Goal: Task Accomplishment & Management: Use online tool/utility

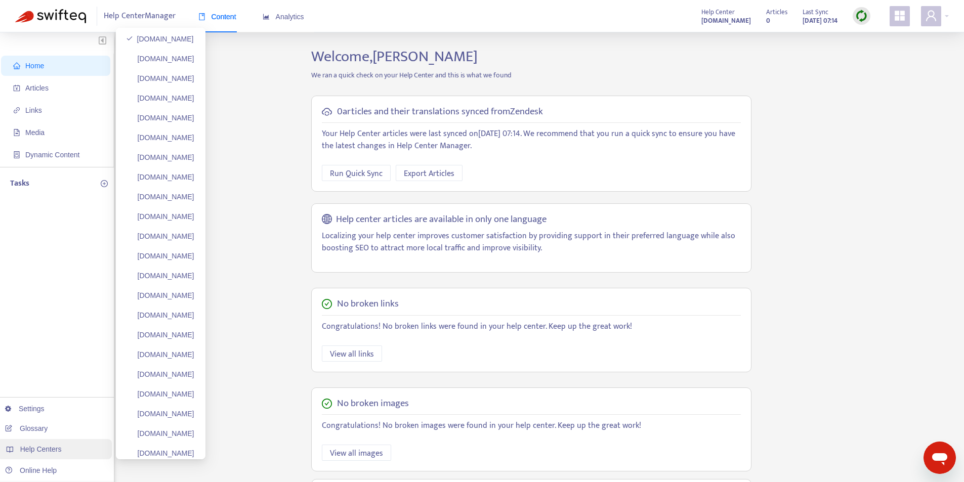
click at [71, 442] on div "Help Centers" at bounding box center [54, 449] width 115 height 20
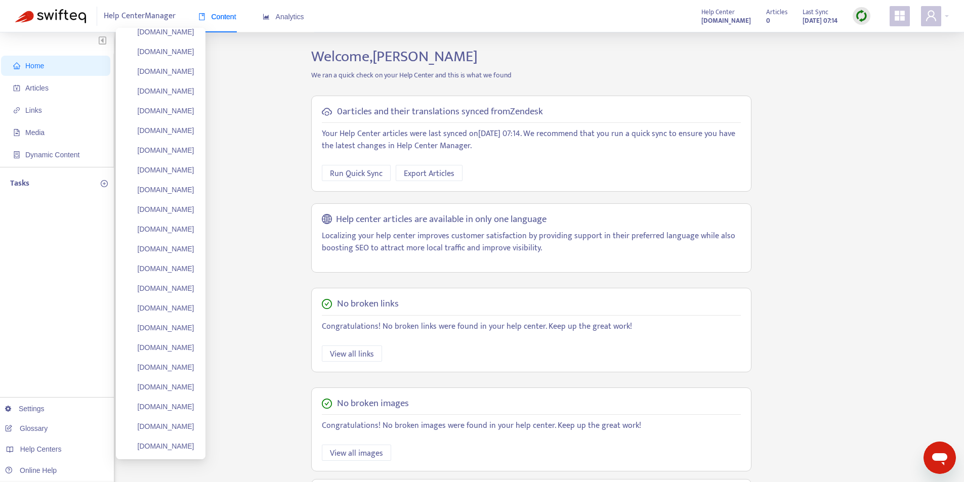
scroll to position [4545, 0]
click at [177, 430] on link "Add Help Center" at bounding box center [157, 429] width 63 height 8
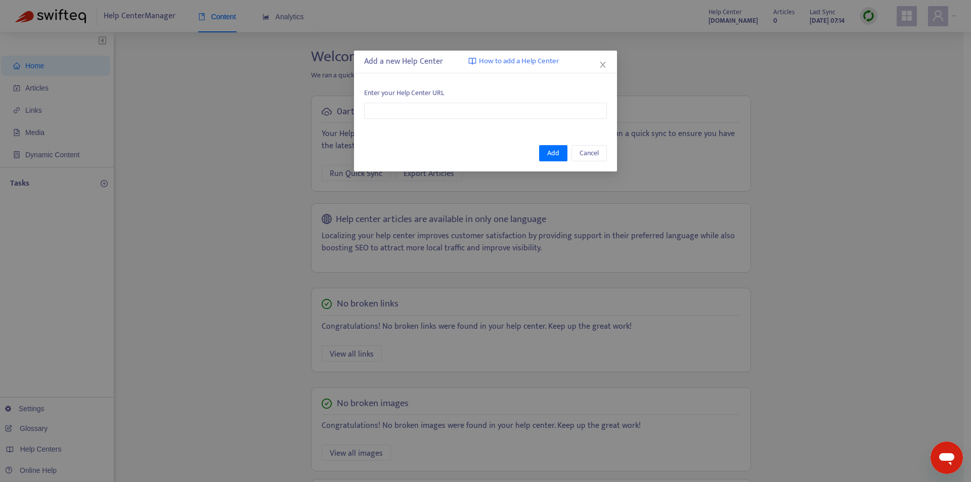
click at [447, 121] on div "Enter your Help Center URL" at bounding box center [485, 103] width 263 height 52
paste input "**********"
click at [448, 118] on input "text" at bounding box center [485, 111] width 243 height 16
type input "**********"
click at [549, 160] on button "Add" at bounding box center [553, 153] width 28 height 16
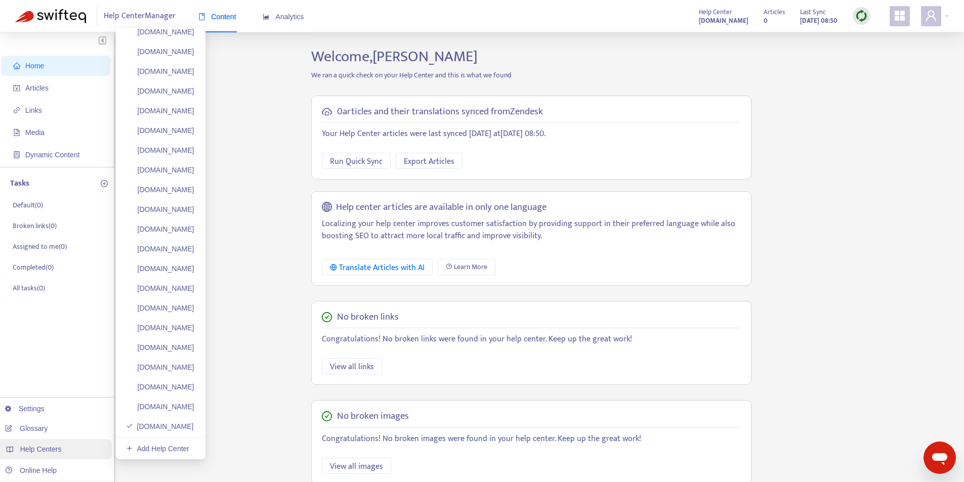
click at [53, 449] on span "Help Centers" at bounding box center [40, 449] width 41 height 8
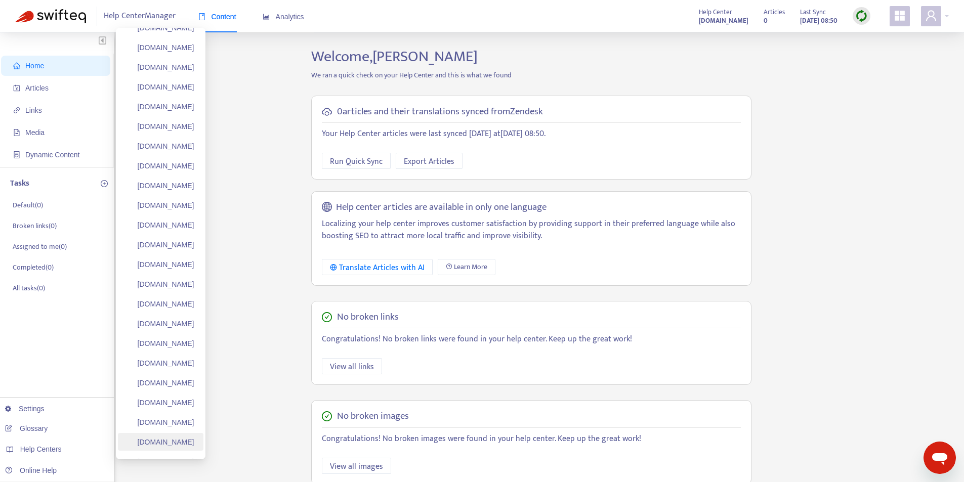
click at [190, 442] on link "[DOMAIN_NAME]" at bounding box center [160, 442] width 68 height 8
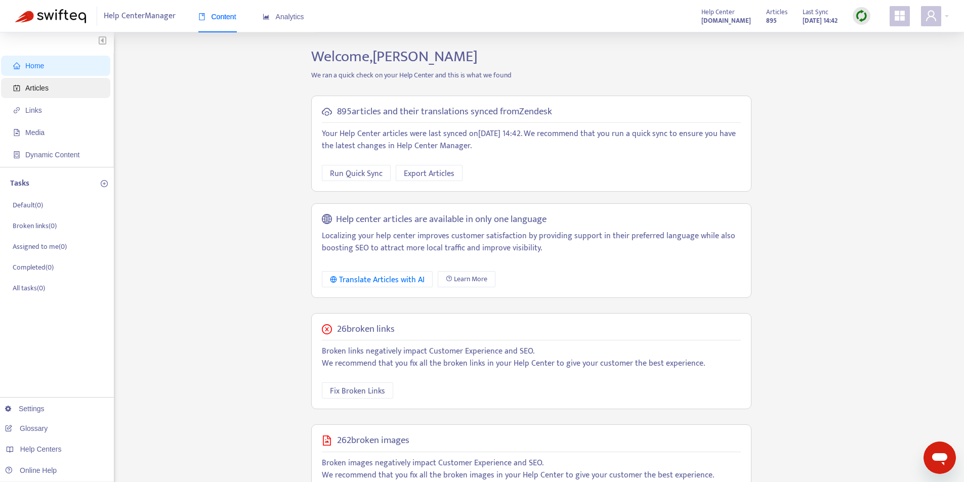
click at [44, 89] on span "Articles" at bounding box center [36, 88] width 23 height 8
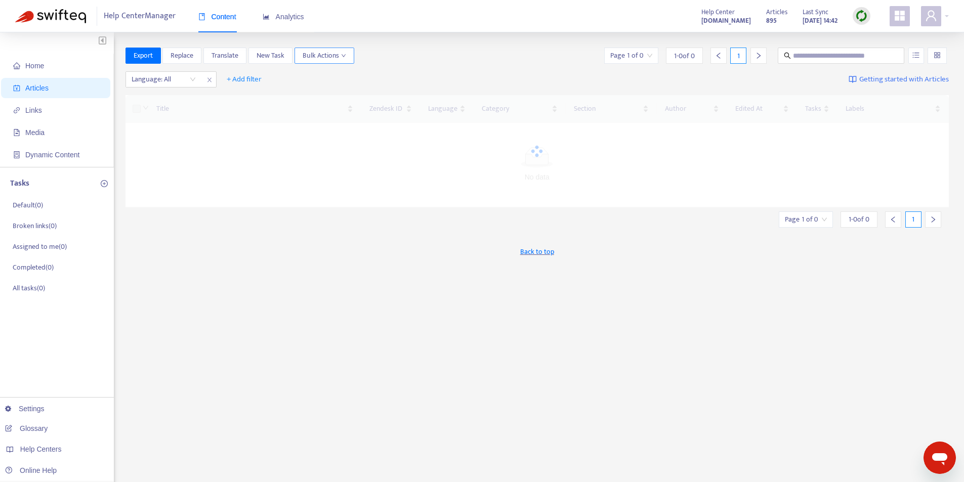
click at [330, 53] on span "Bulk Actions" at bounding box center [325, 55] width 44 height 11
click at [323, 76] on span "Duplicate" at bounding box center [317, 76] width 28 height 12
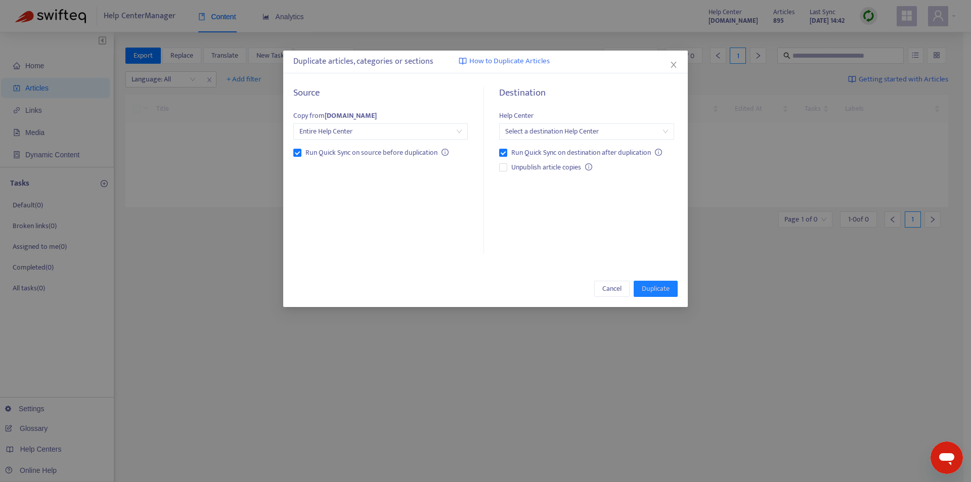
click at [563, 131] on input "search" at bounding box center [586, 131] width 162 height 15
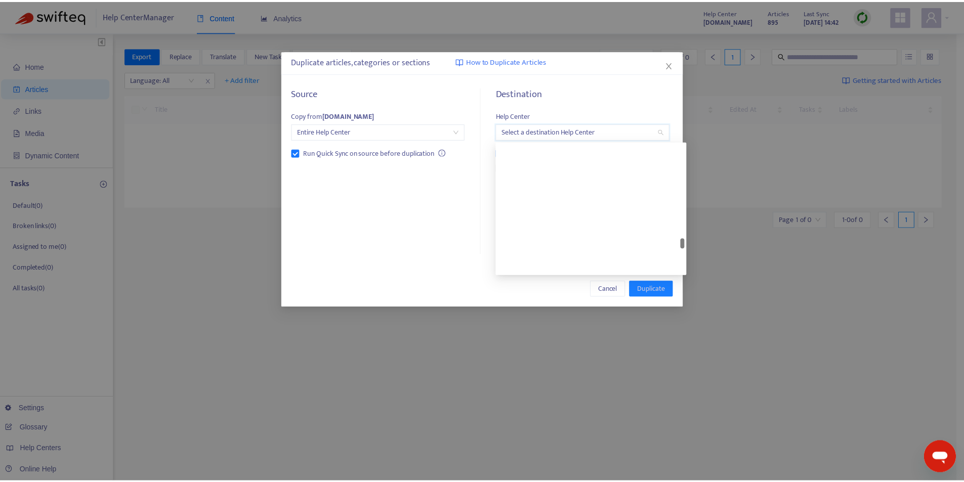
scroll to position [3918, 0]
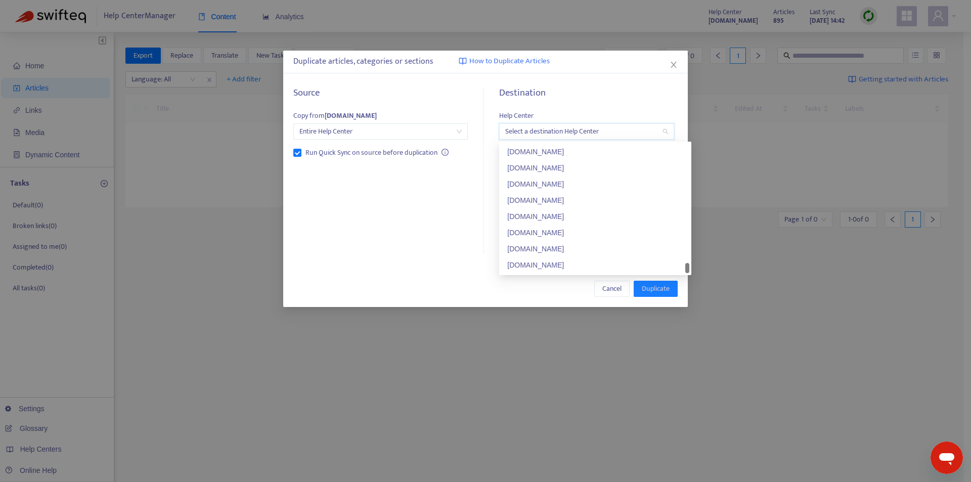
drag, startPoint x: 688, startPoint y: 150, endPoint x: 680, endPoint y: 277, distance: 127.7
click at [681, 277] on body "Help Center Manager Content Analytics Help Center [DOMAIN_NAME] Articles 895 La…" at bounding box center [482, 319] width 964 height 639
click at [590, 263] on div "[DOMAIN_NAME]" at bounding box center [595, 265] width 176 height 11
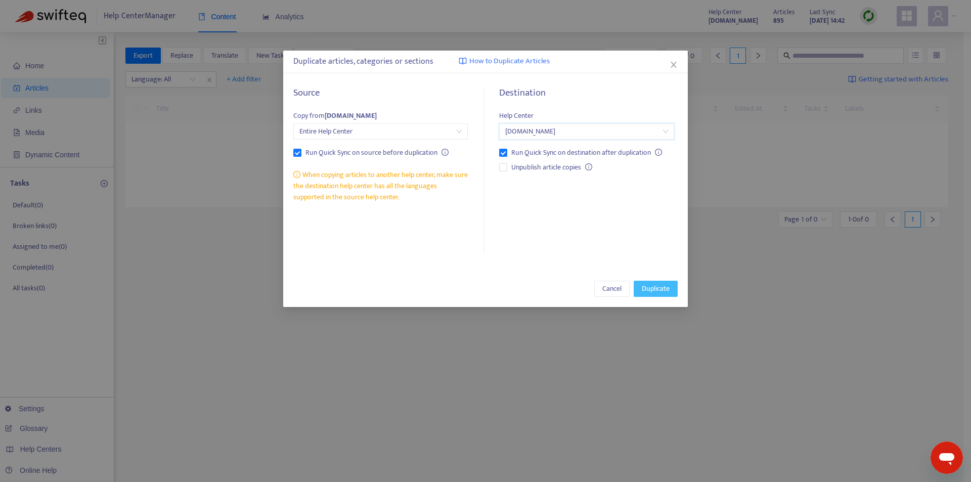
click at [645, 286] on span "Duplicate" at bounding box center [656, 288] width 28 height 11
